Goal: Navigation & Orientation: Find specific page/section

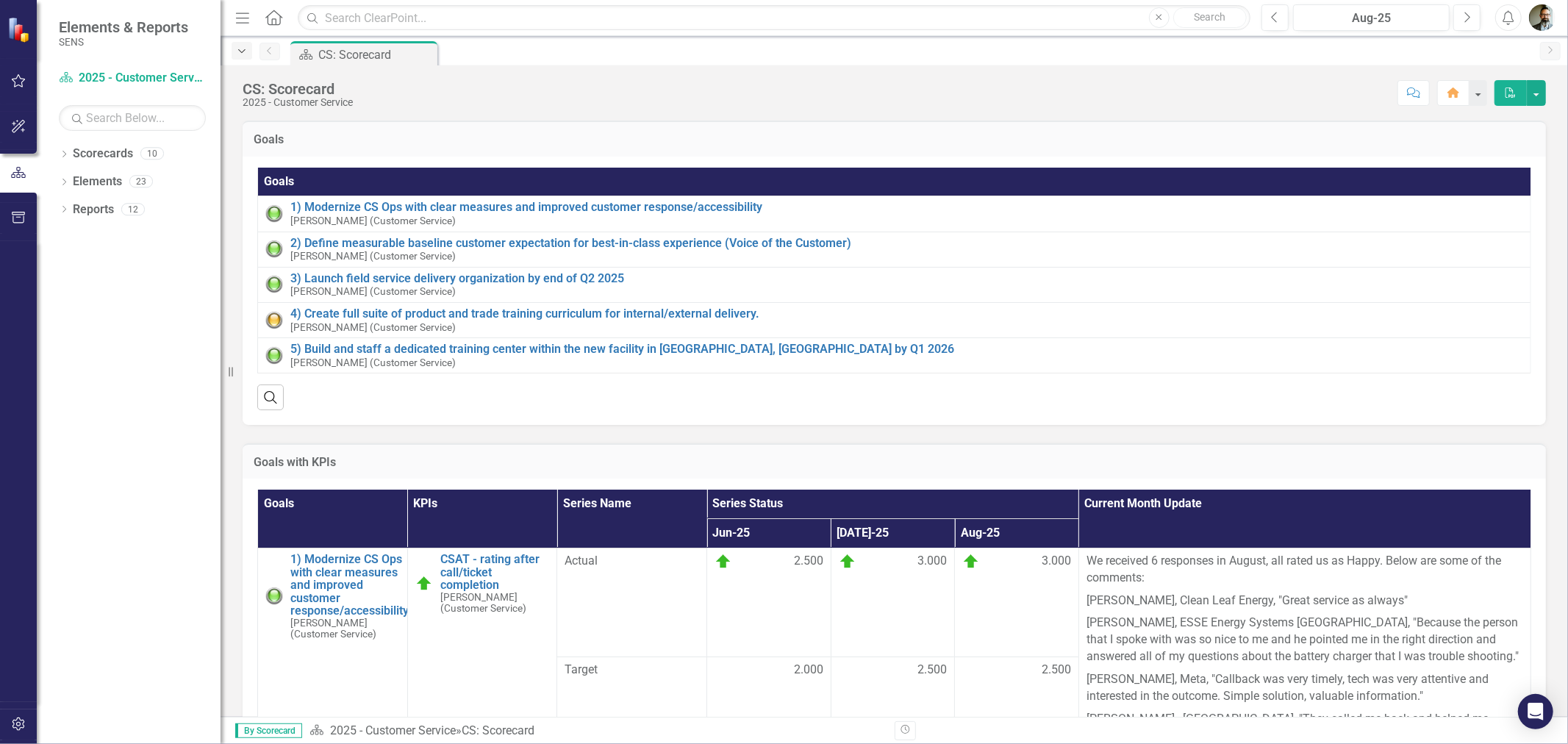
click at [246, 50] on icon "Dropdown" at bounding box center [243, 52] width 14 height 11
click at [243, 23] on icon "Menu" at bounding box center [243, 18] width 19 height 16
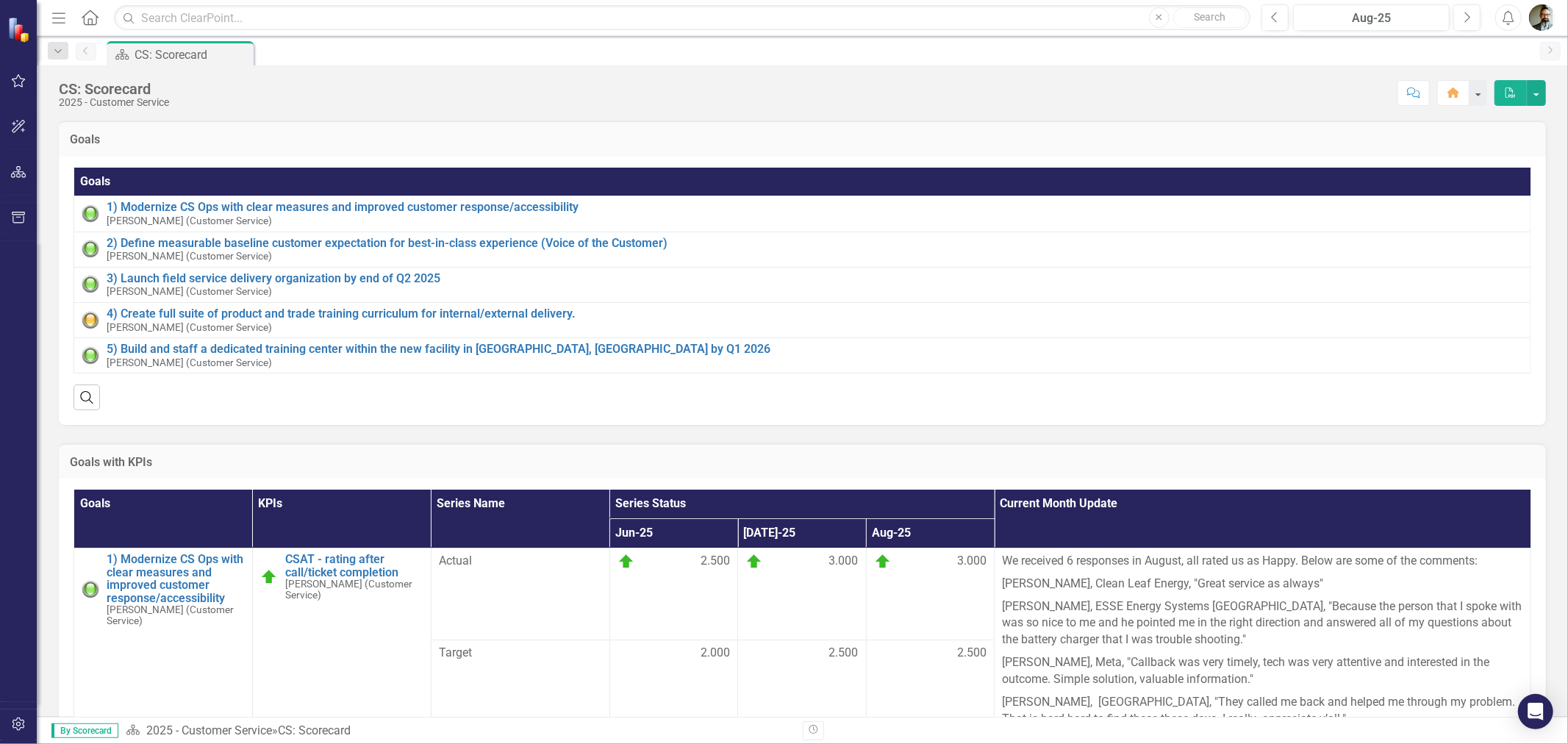
click at [60, 20] on icon "button" at bounding box center [59, 18] width 14 height 11
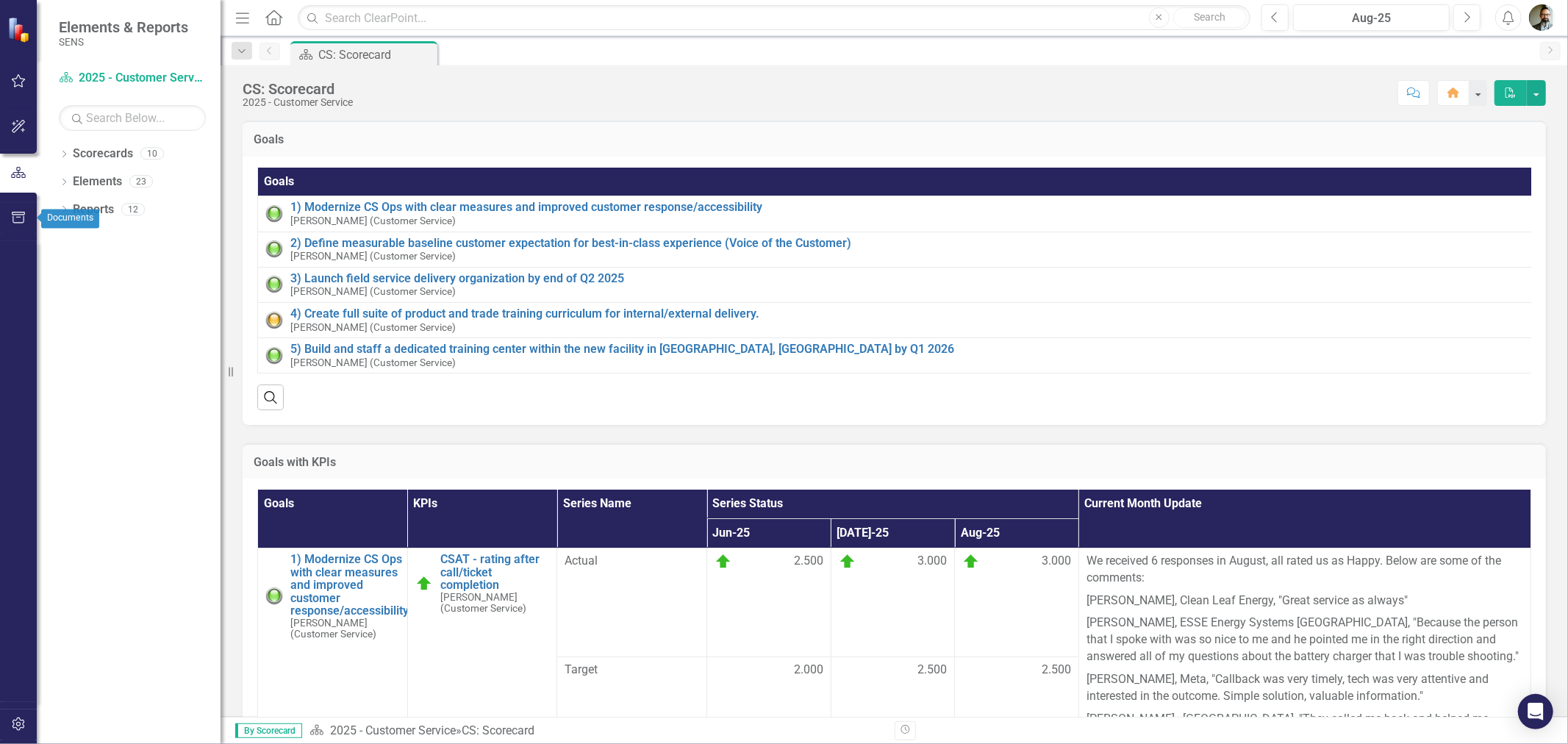
click at [19, 211] on icon "button" at bounding box center [19, 217] width 16 height 12
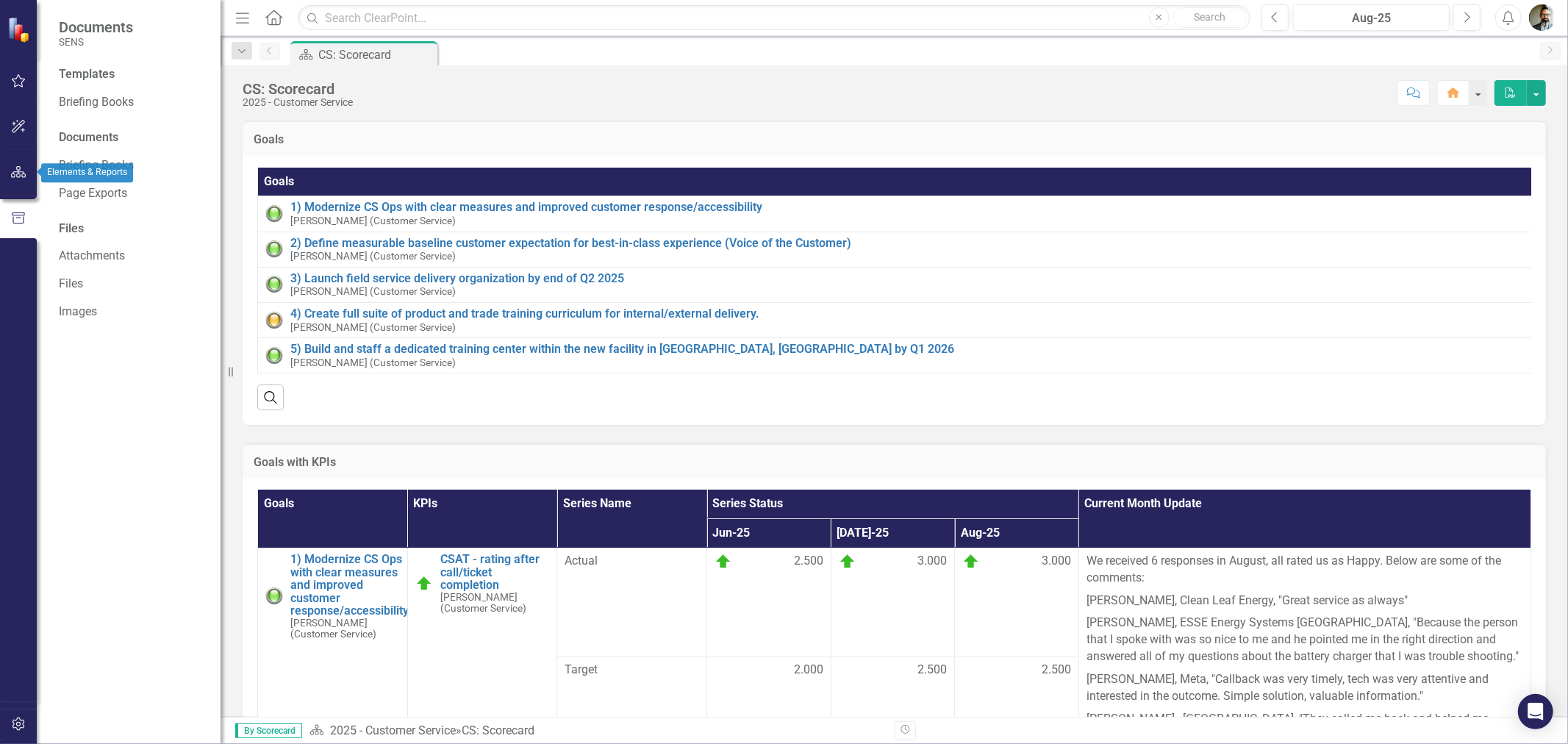
click at [24, 174] on icon "button" at bounding box center [19, 172] width 16 height 12
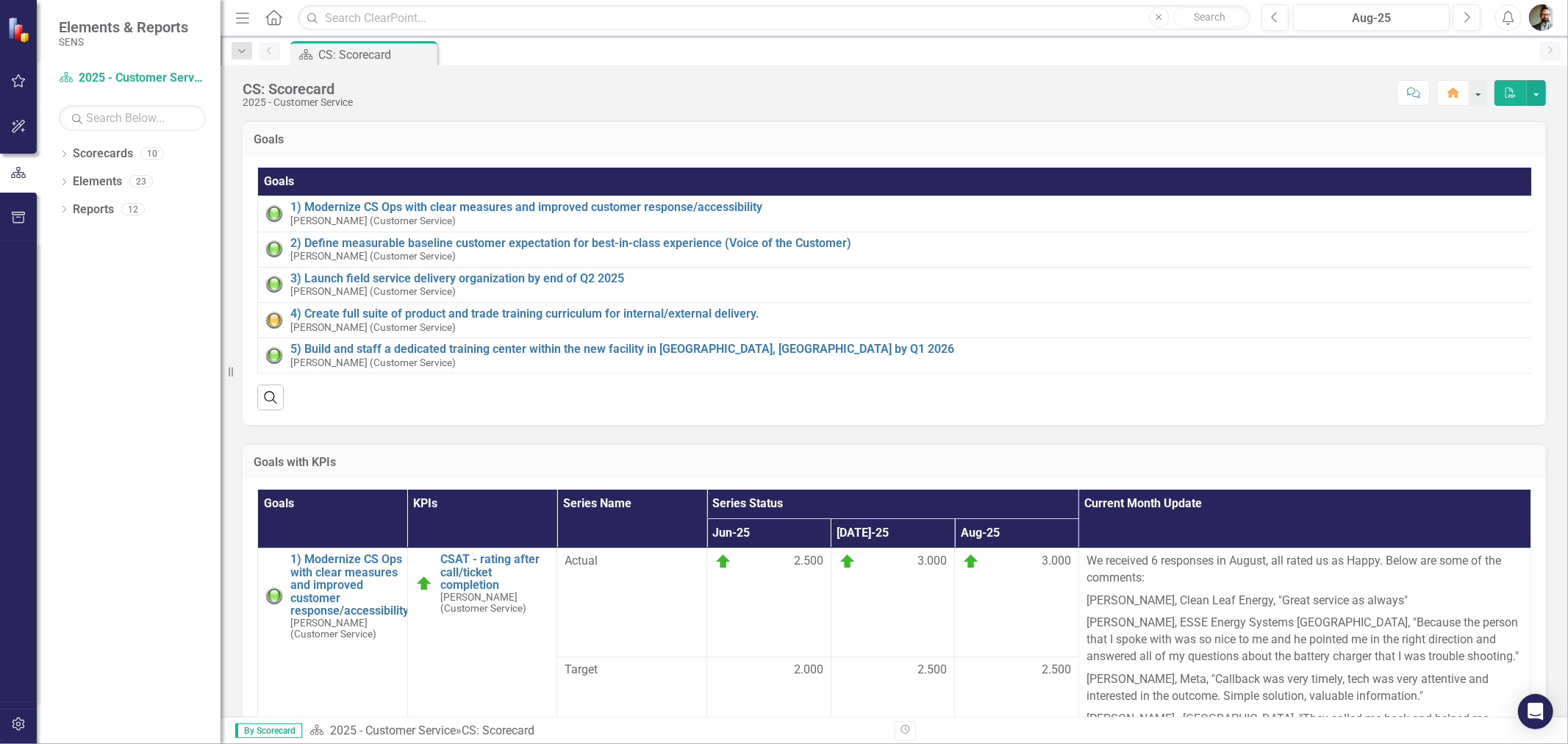
click at [83, 26] on span "Elements & Reports" at bounding box center [123, 27] width 130 height 18
click at [280, 20] on icon at bounding box center [273, 18] width 17 height 16
click at [71, 77] on icon "Scorecard" at bounding box center [65, 77] width 15 height 12
click at [133, 77] on link "Scorecard 2025 - Customer Service" at bounding box center [131, 78] width 147 height 17
click at [241, 53] on icon "Dropdown" at bounding box center [243, 52] width 14 height 11
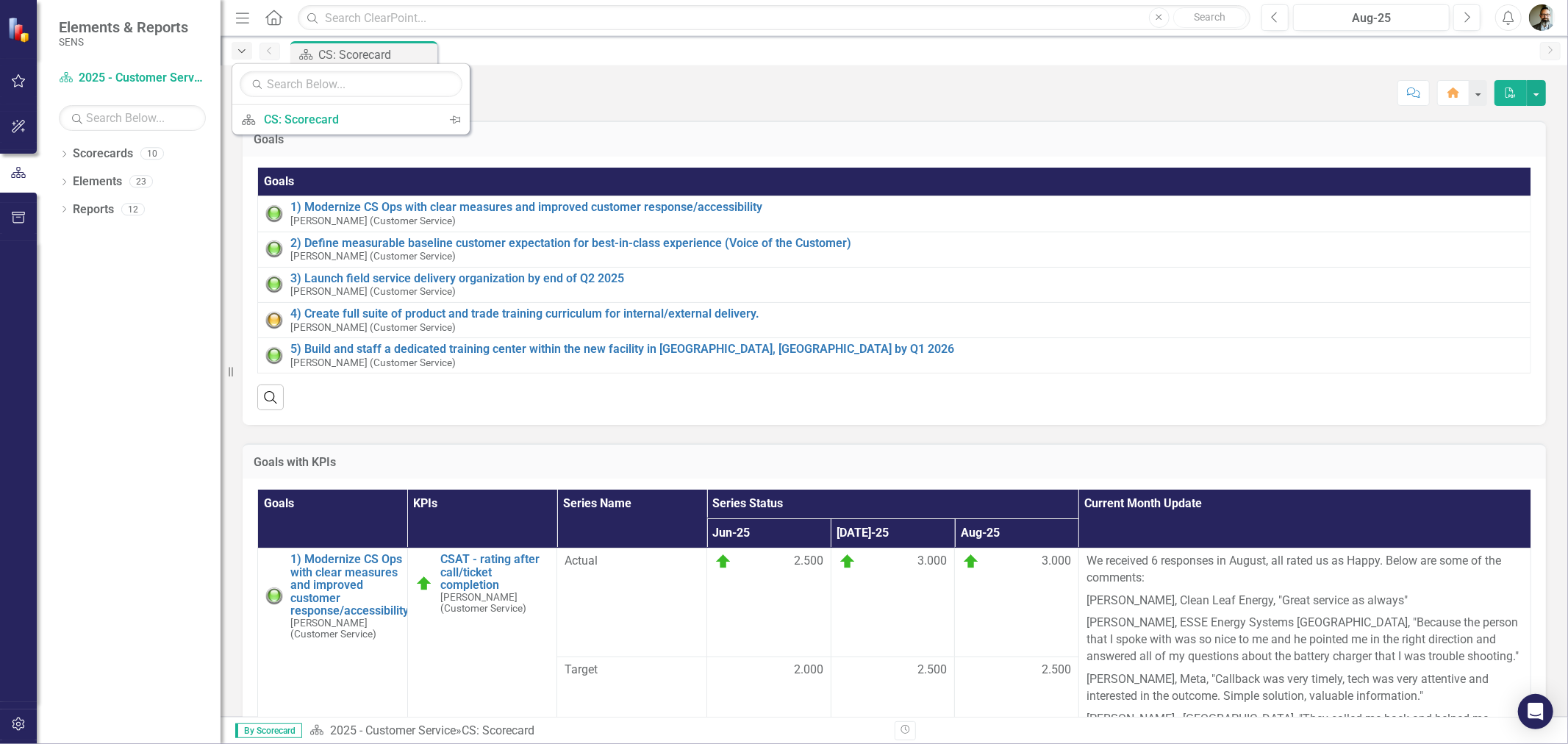
click at [241, 53] on icon "Dropdown" at bounding box center [243, 52] width 14 height 11
click at [17, 22] on img at bounding box center [20, 29] width 25 height 25
click at [95, 34] on span "Elements & Reports" at bounding box center [123, 27] width 130 height 18
click at [67, 75] on icon at bounding box center [66, 77] width 14 height 11
click at [18, 130] on icon "button" at bounding box center [19, 127] width 16 height 12
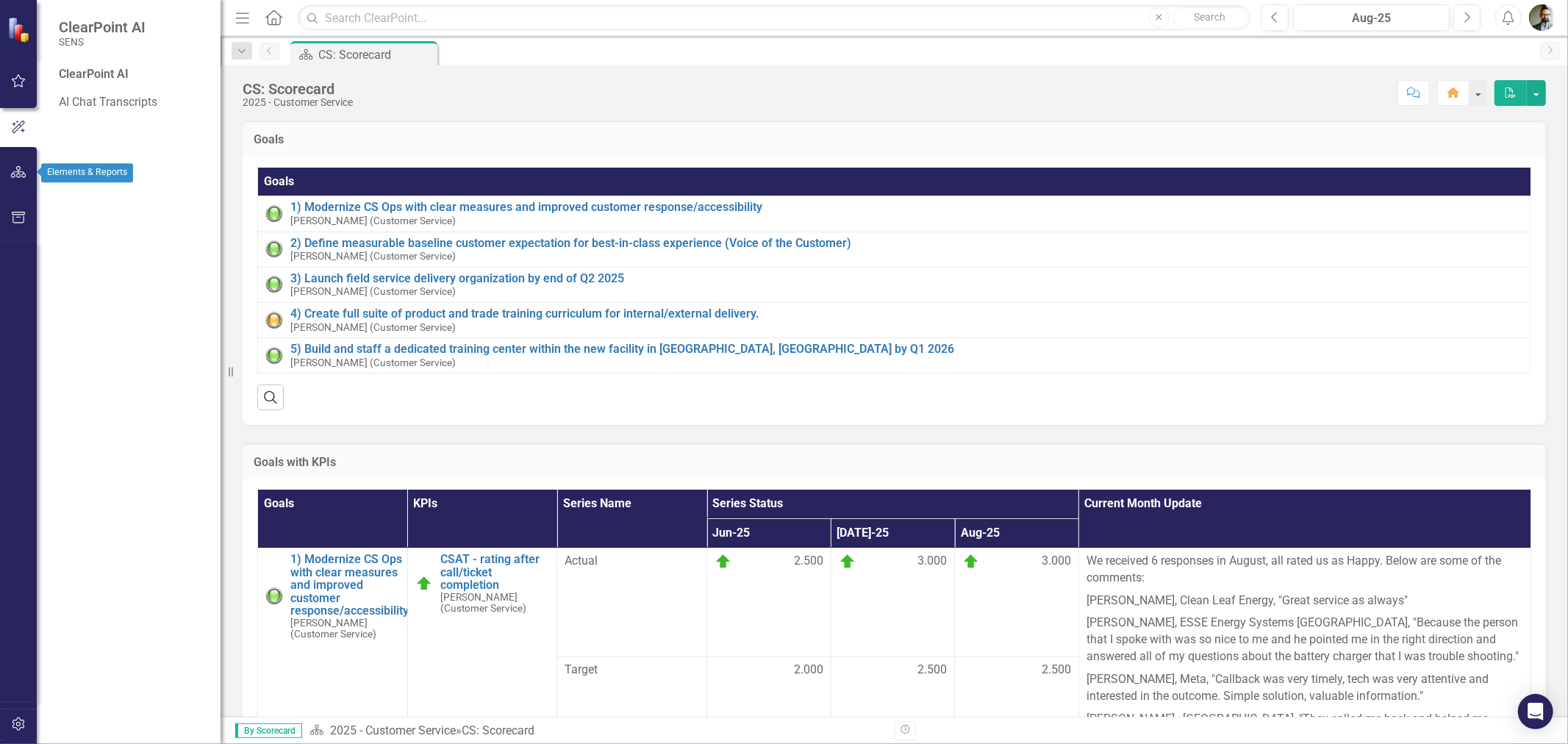
click at [19, 173] on icon "button" at bounding box center [19, 172] width 16 height 12
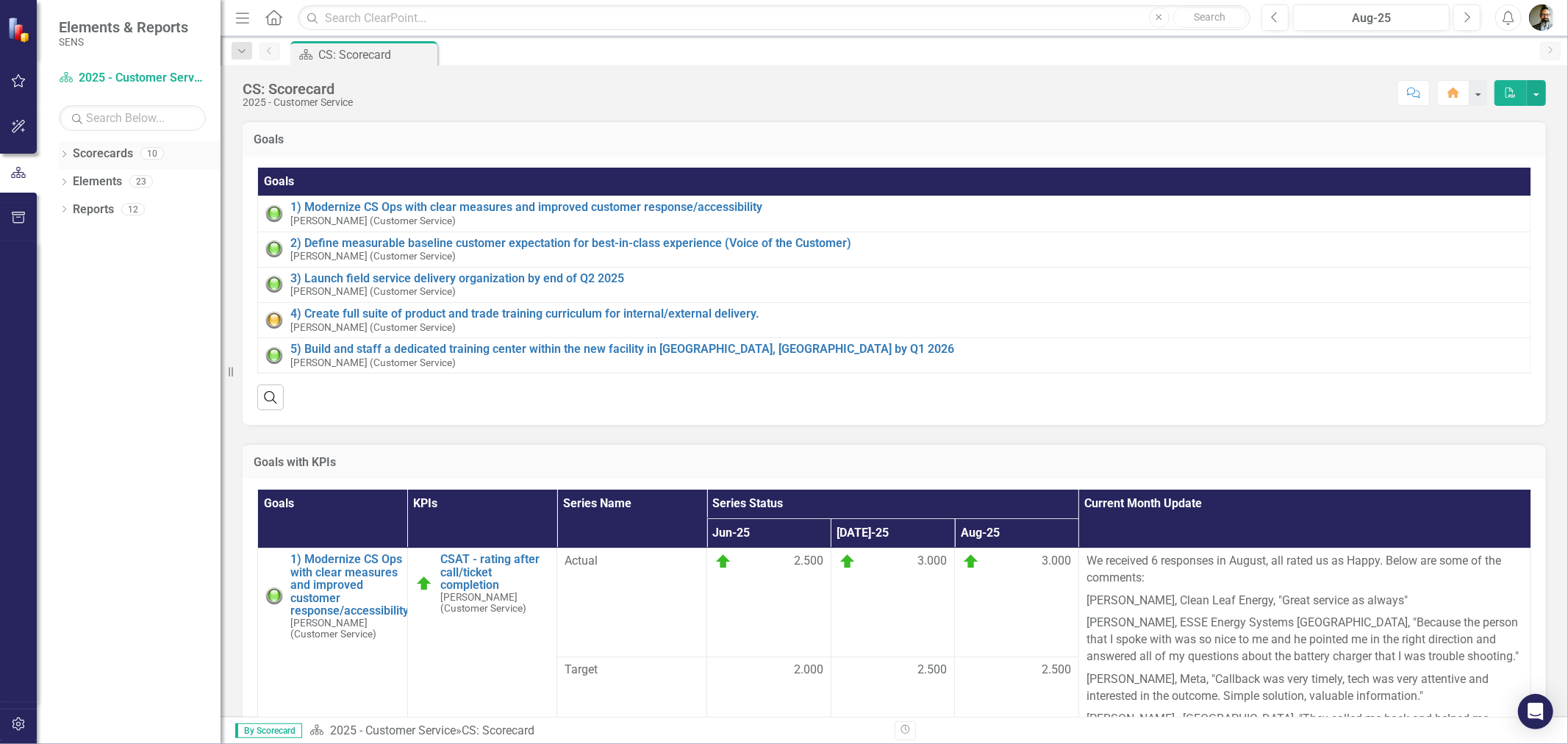
click at [66, 152] on icon "Dropdown" at bounding box center [63, 155] width 11 height 8
click at [106, 175] on link "2025 - Company Scorecard" at bounding box center [150, 181] width 139 height 17
